Goal: Information Seeking & Learning: Learn about a topic

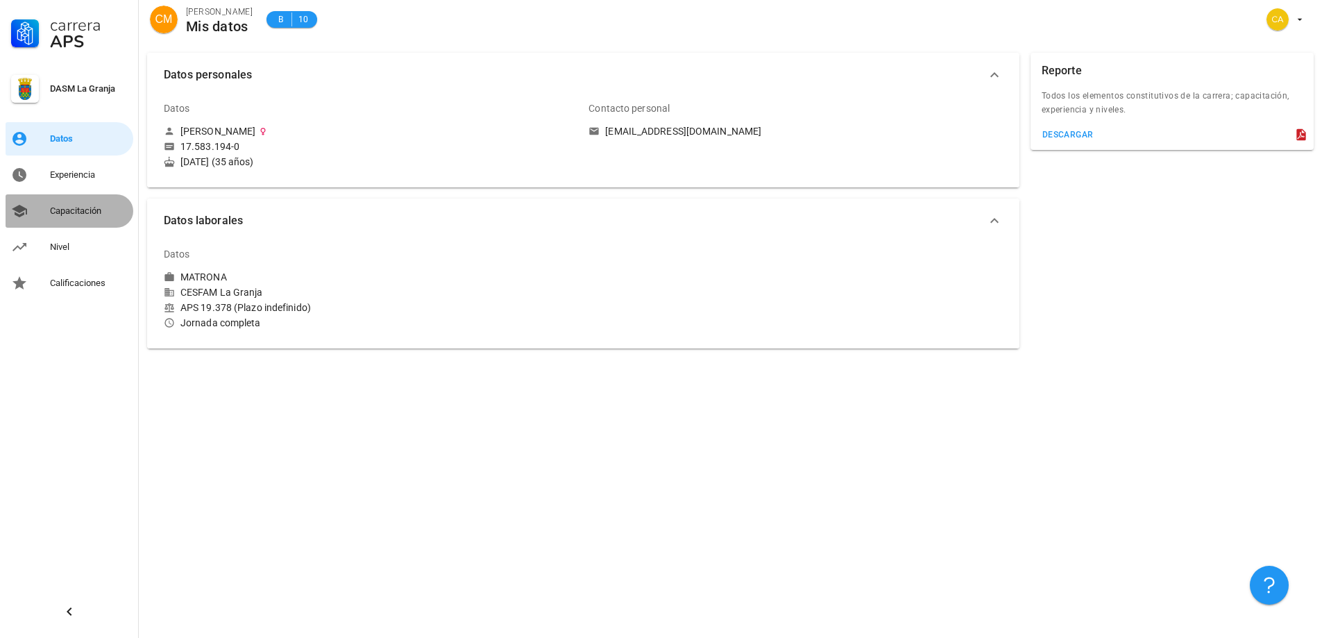
click at [86, 208] on div "Capacitación" at bounding box center [89, 210] width 78 height 11
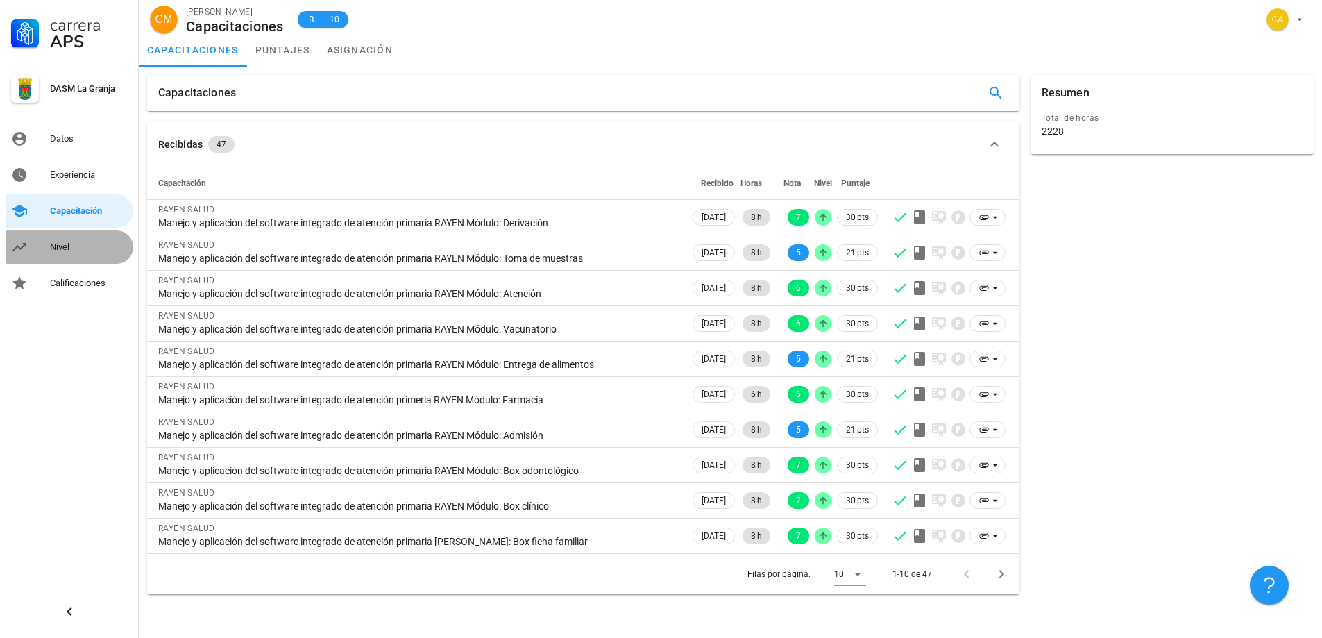
click at [70, 247] on div "Nivel" at bounding box center [89, 247] width 78 height 11
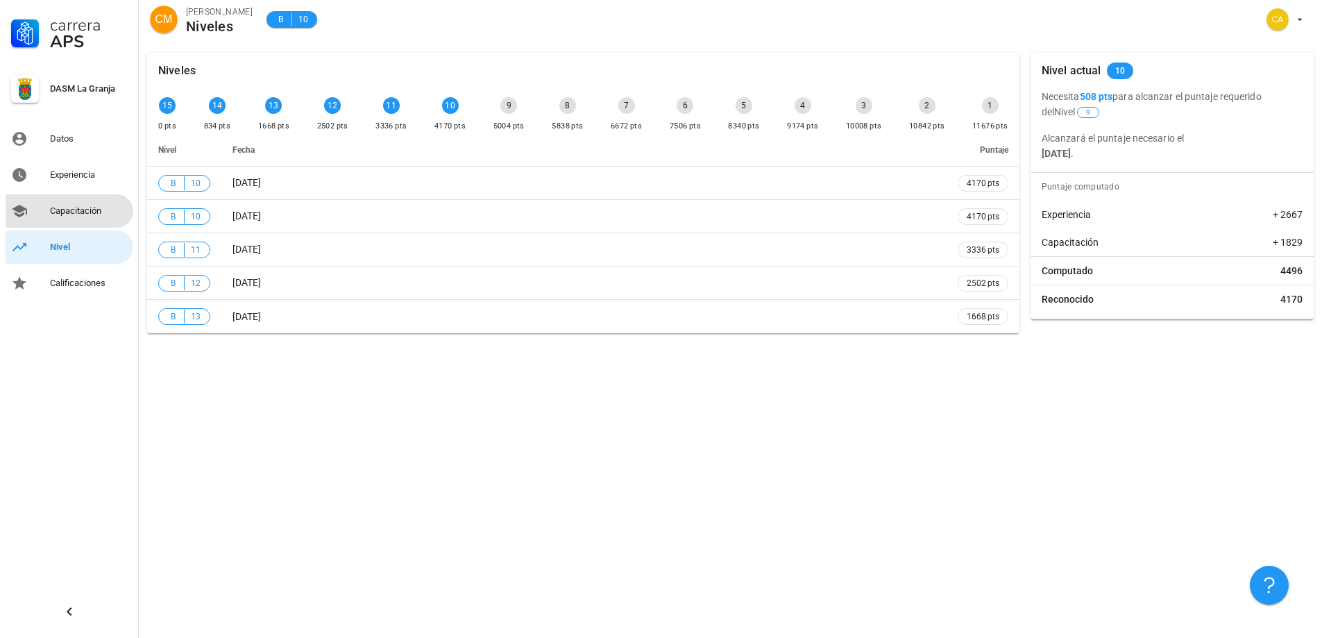
click at [78, 211] on div "Capacitación" at bounding box center [89, 210] width 78 height 11
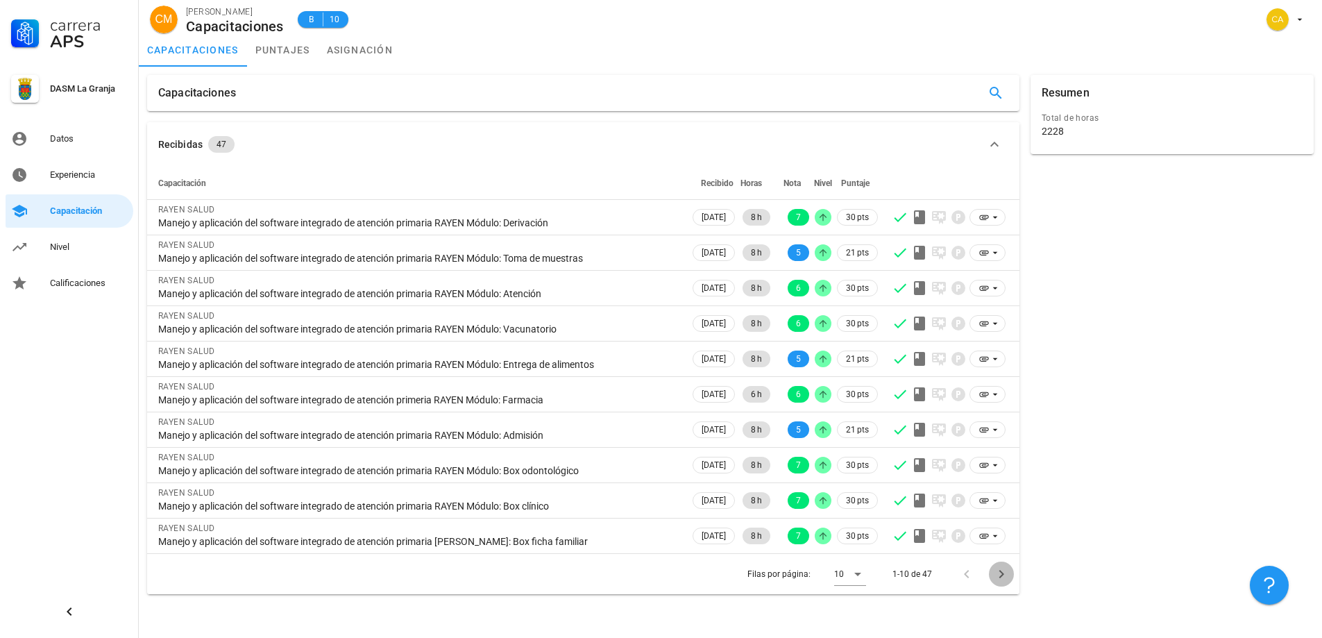
click at [999, 581] on icon "Página siguiente" at bounding box center [1001, 574] width 17 height 17
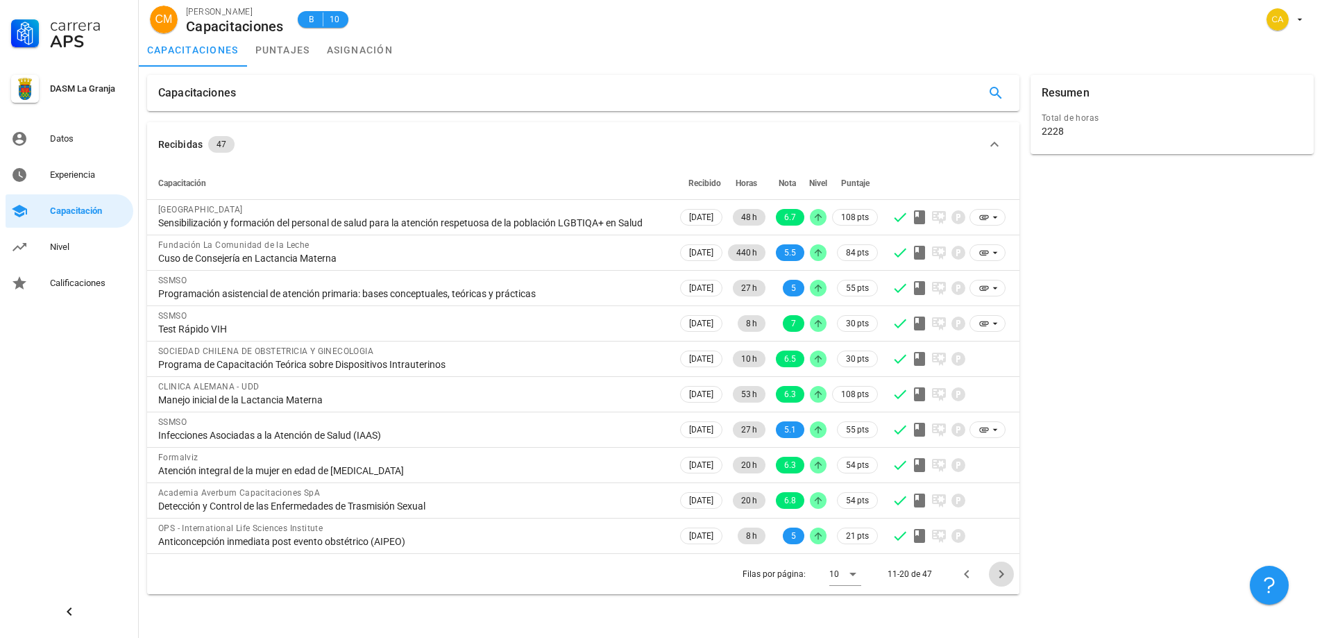
click at [999, 581] on icon "Página siguiente" at bounding box center [1001, 574] width 17 height 17
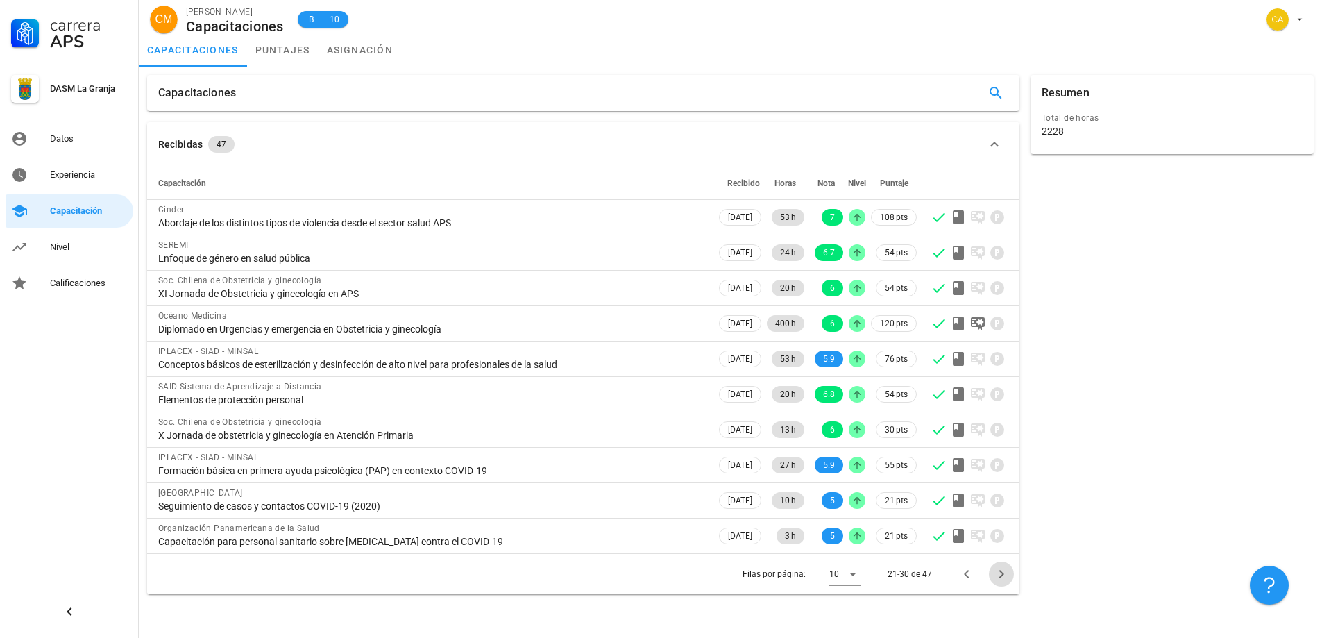
click at [998, 574] on icon "Página siguiente" at bounding box center [1001, 574] width 17 height 17
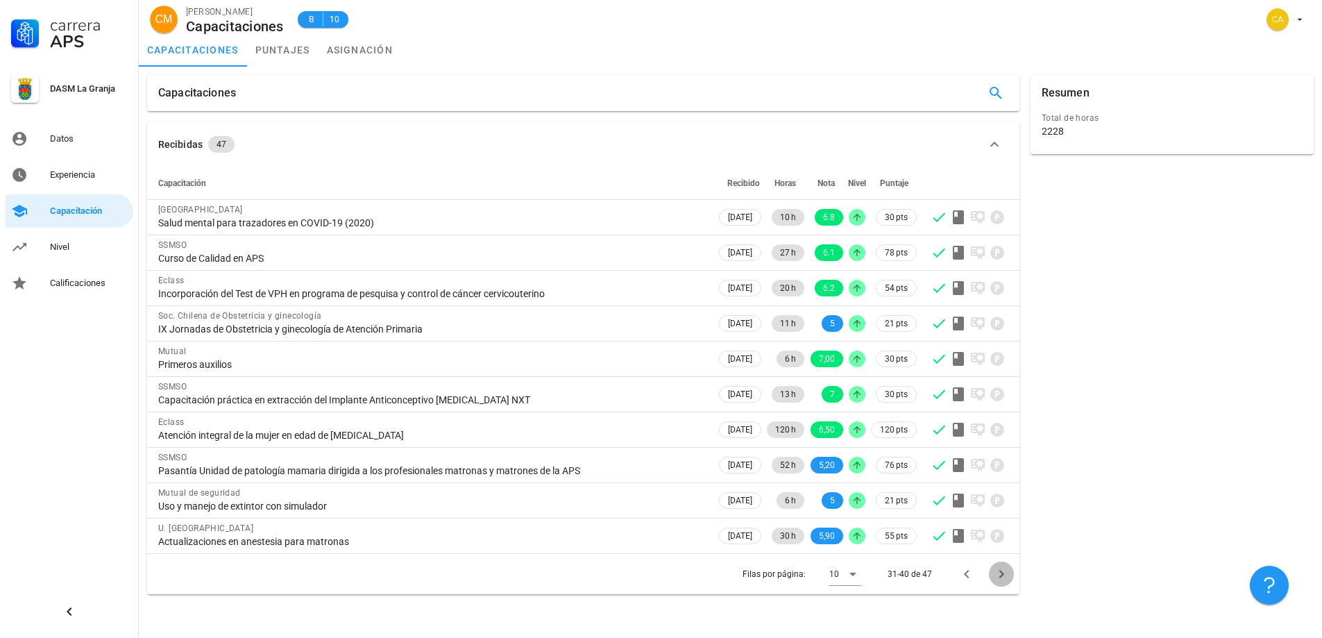
click at [1004, 577] on icon "Página siguiente" at bounding box center [1001, 574] width 17 height 17
